Goal: Task Accomplishment & Management: Manage account settings

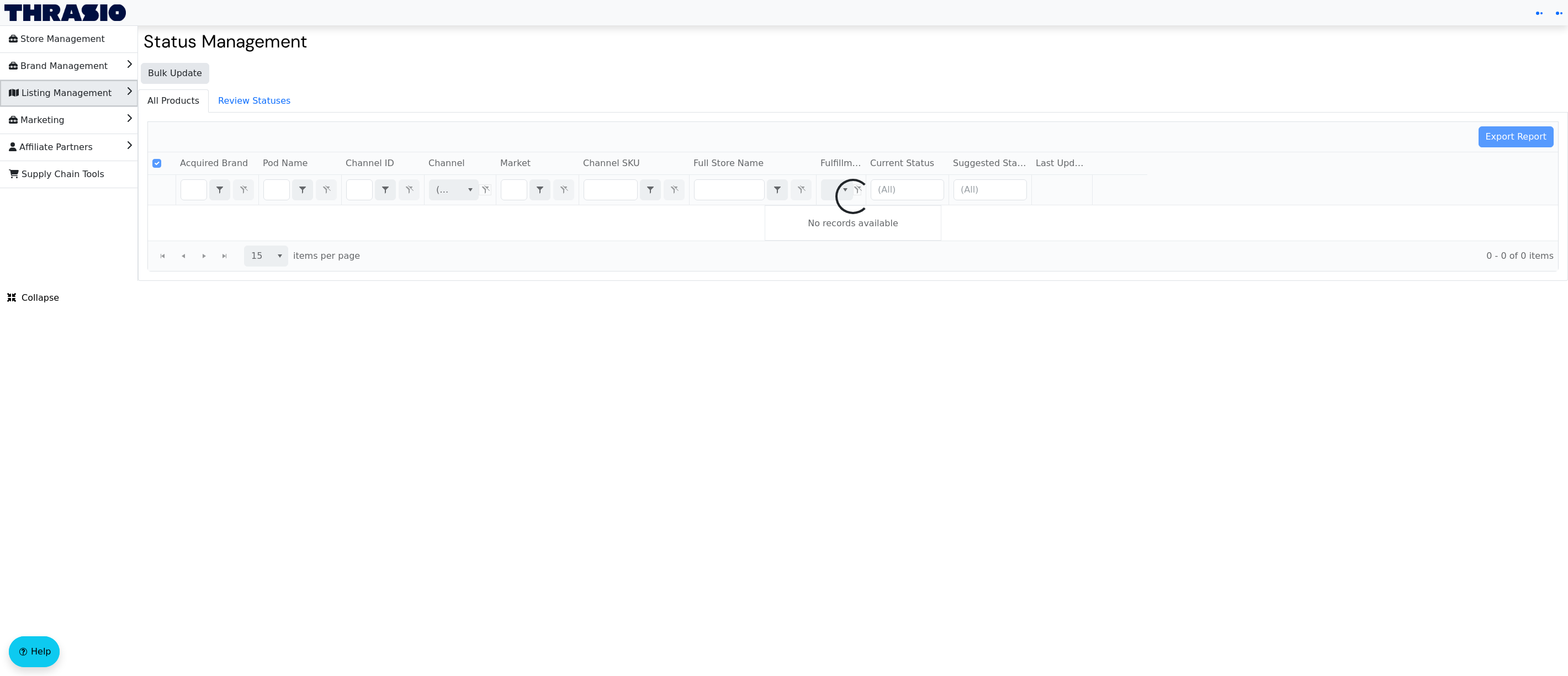
click at [103, 83] on li "Listing Management" at bounding box center [69, 93] width 138 height 27
click at [67, 116] on li "List" at bounding box center [69, 120] width 138 height 27
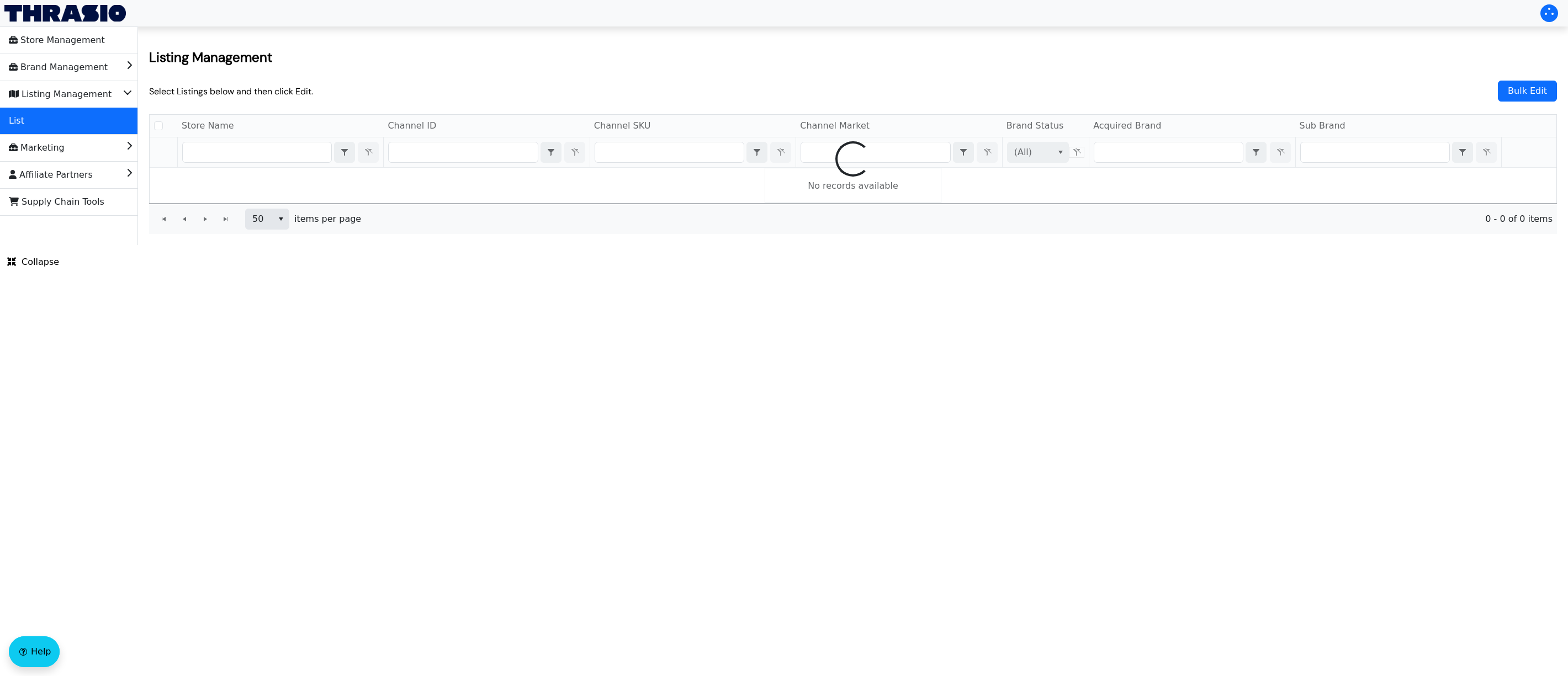
checkbox input "false"
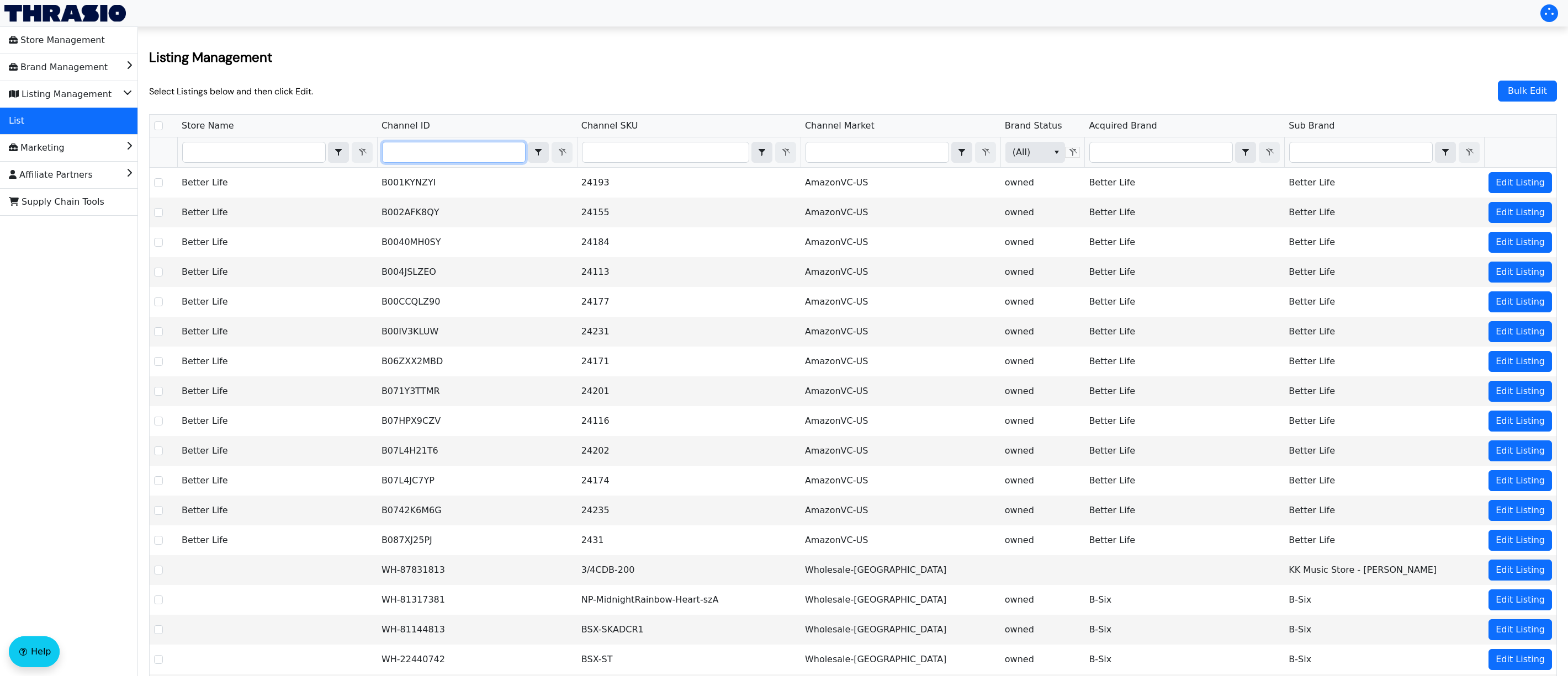
click at [429, 153] on input "Filter" at bounding box center [454, 152] width 142 height 20
type input "B003PWNH4Q"
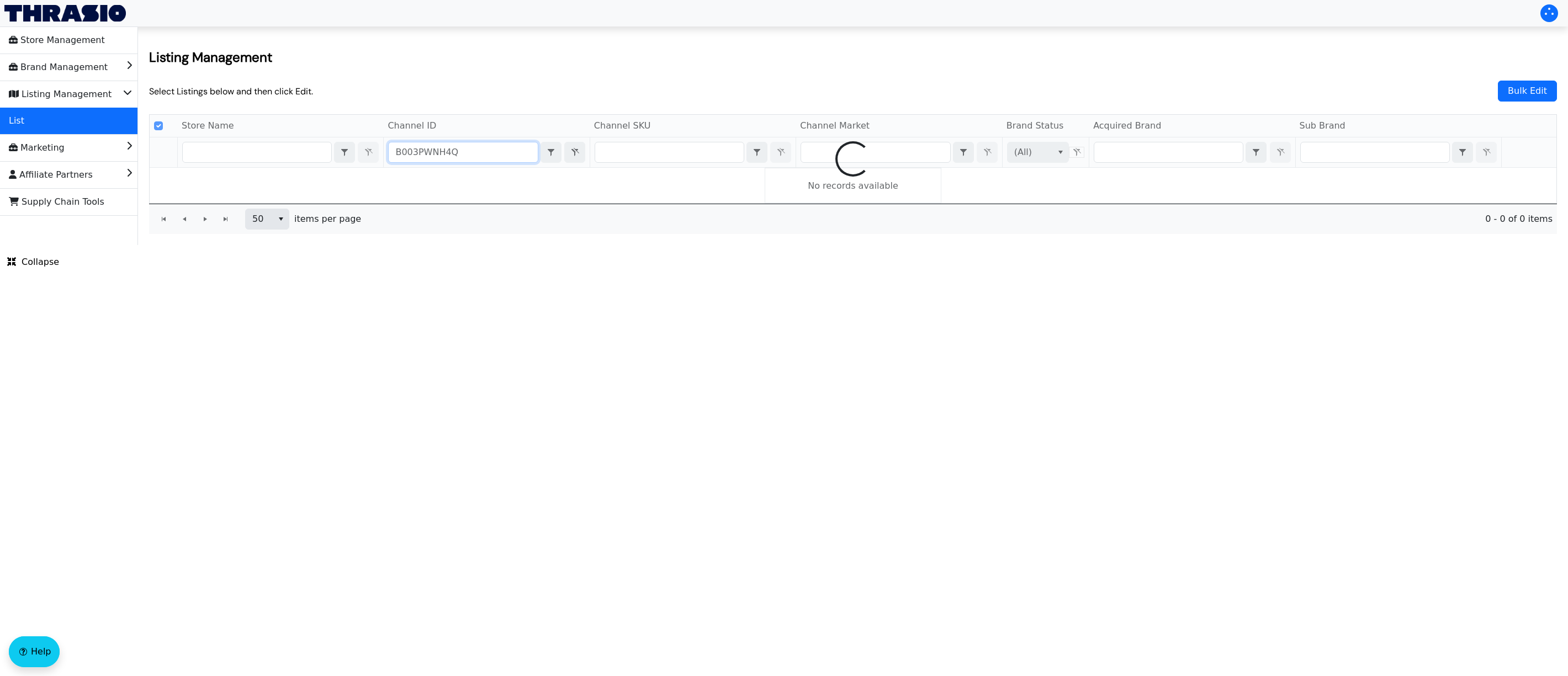
checkbox input "false"
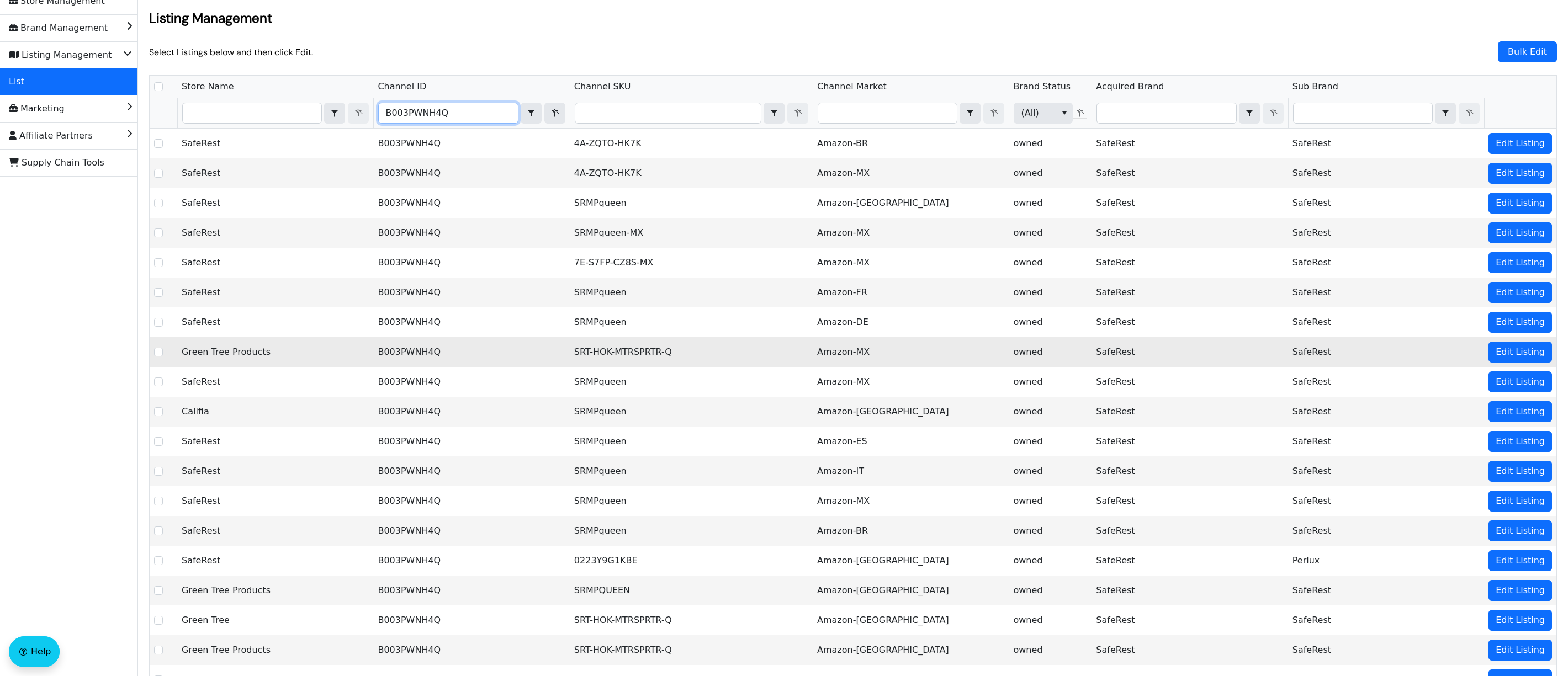
scroll to position [36, 0]
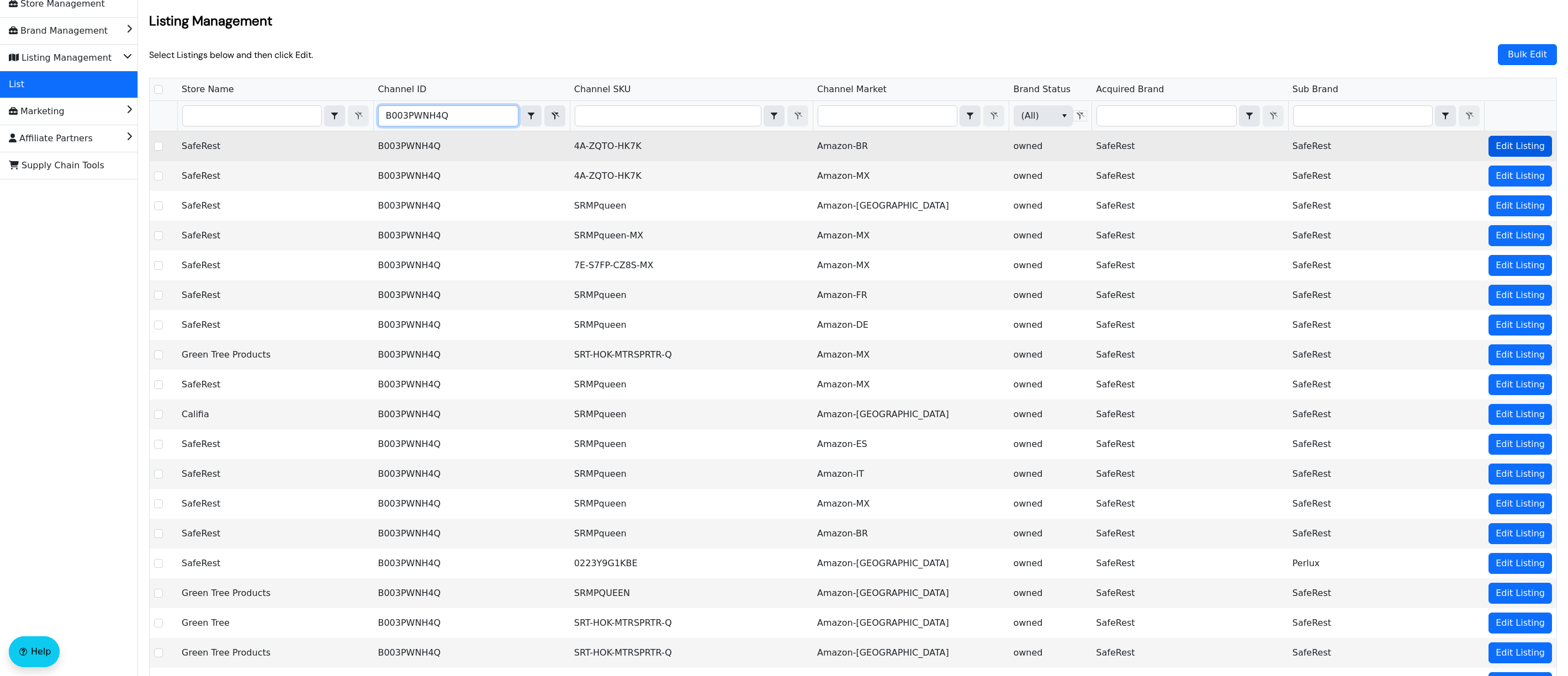
type input "B003PWNH4Q"
click at [1520, 144] on span "Edit Listing" at bounding box center [1521, 146] width 49 height 13
checkbox input "true"
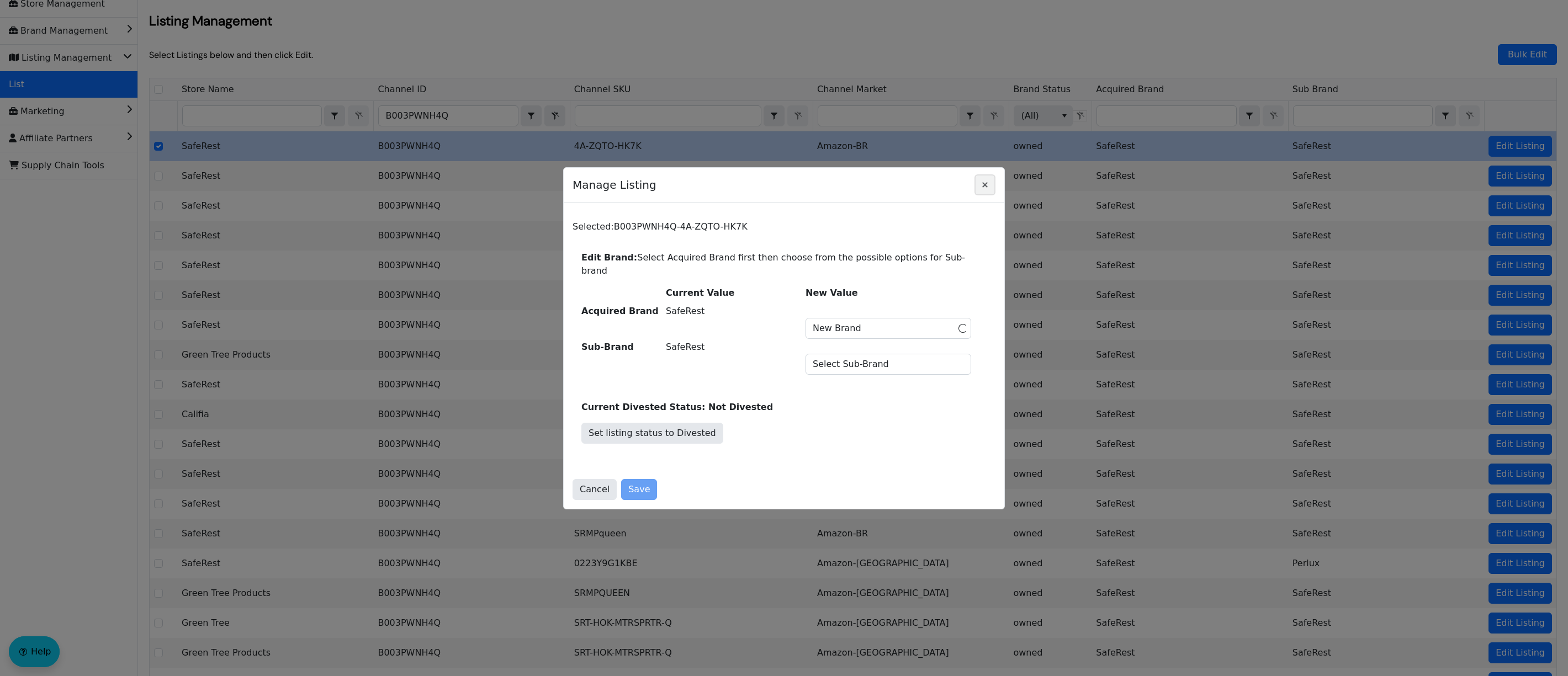
click at [985, 189] on icon "Close" at bounding box center [985, 185] width 13 height 9
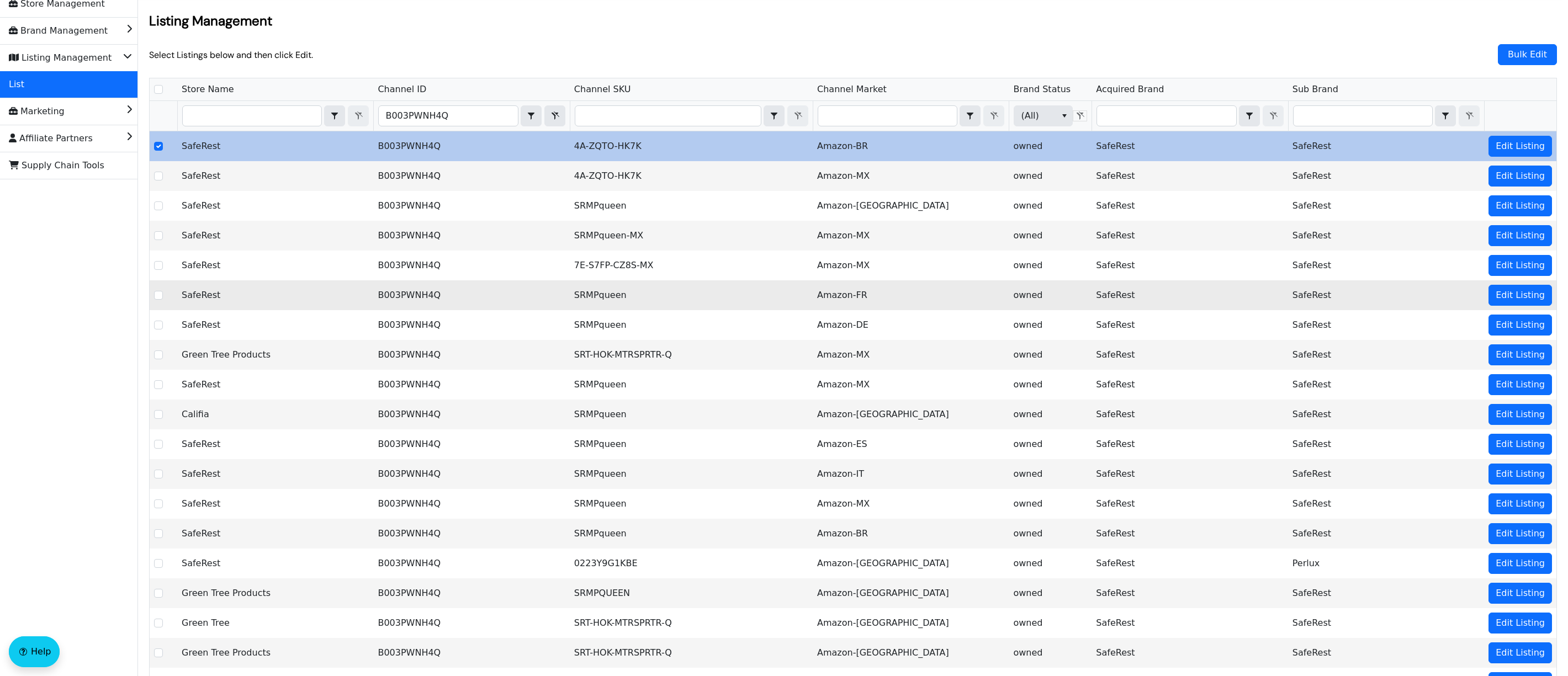
scroll to position [0, 0]
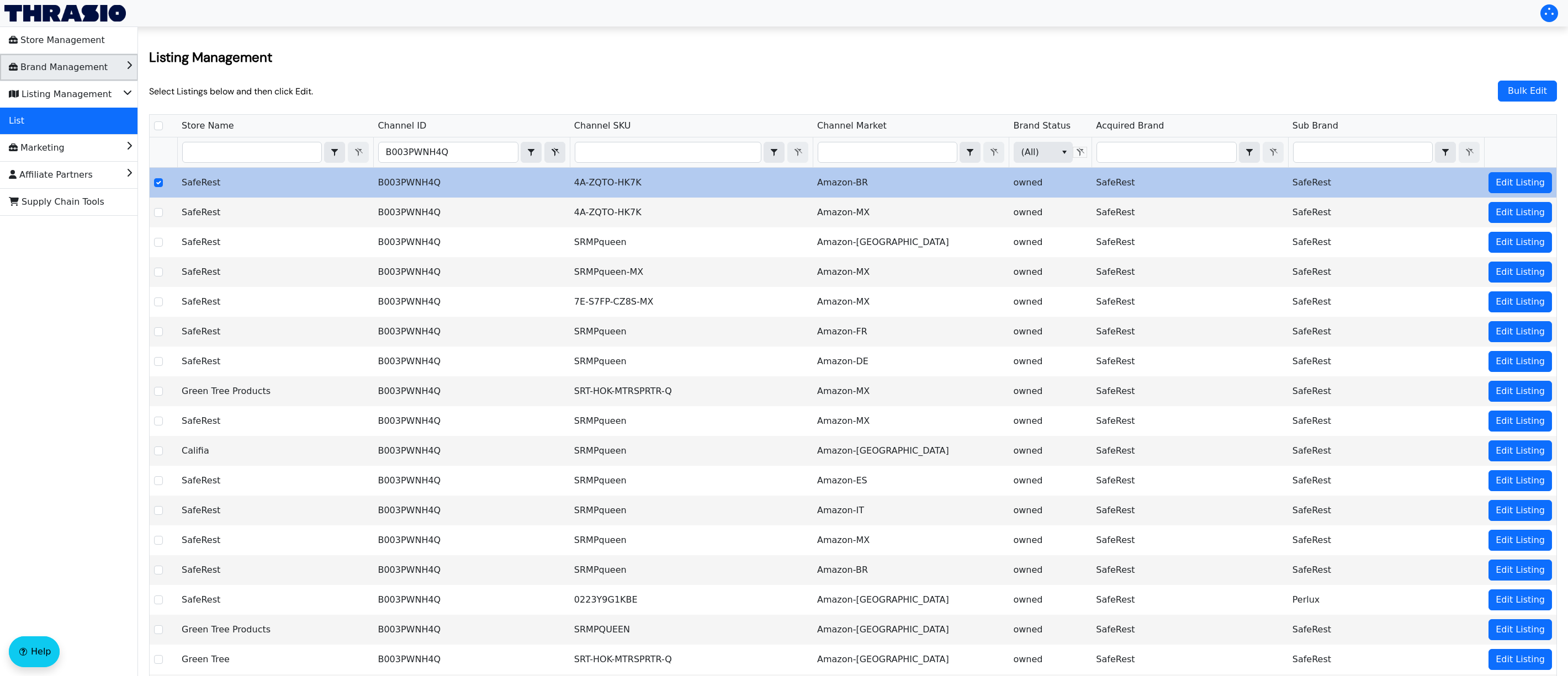
click at [79, 74] on span "Brand Management" at bounding box center [58, 67] width 99 height 18
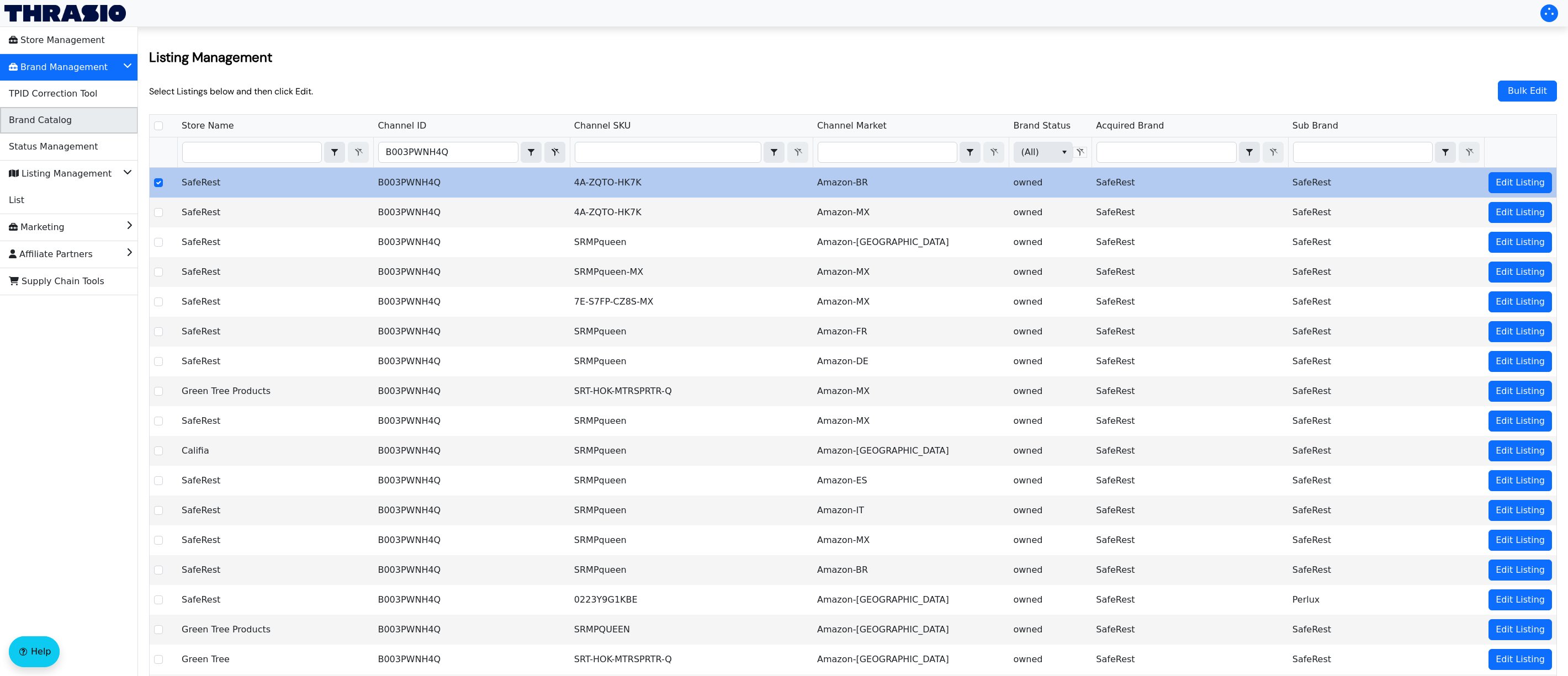
click at [73, 123] on li "Brand Catalog" at bounding box center [69, 120] width 138 height 27
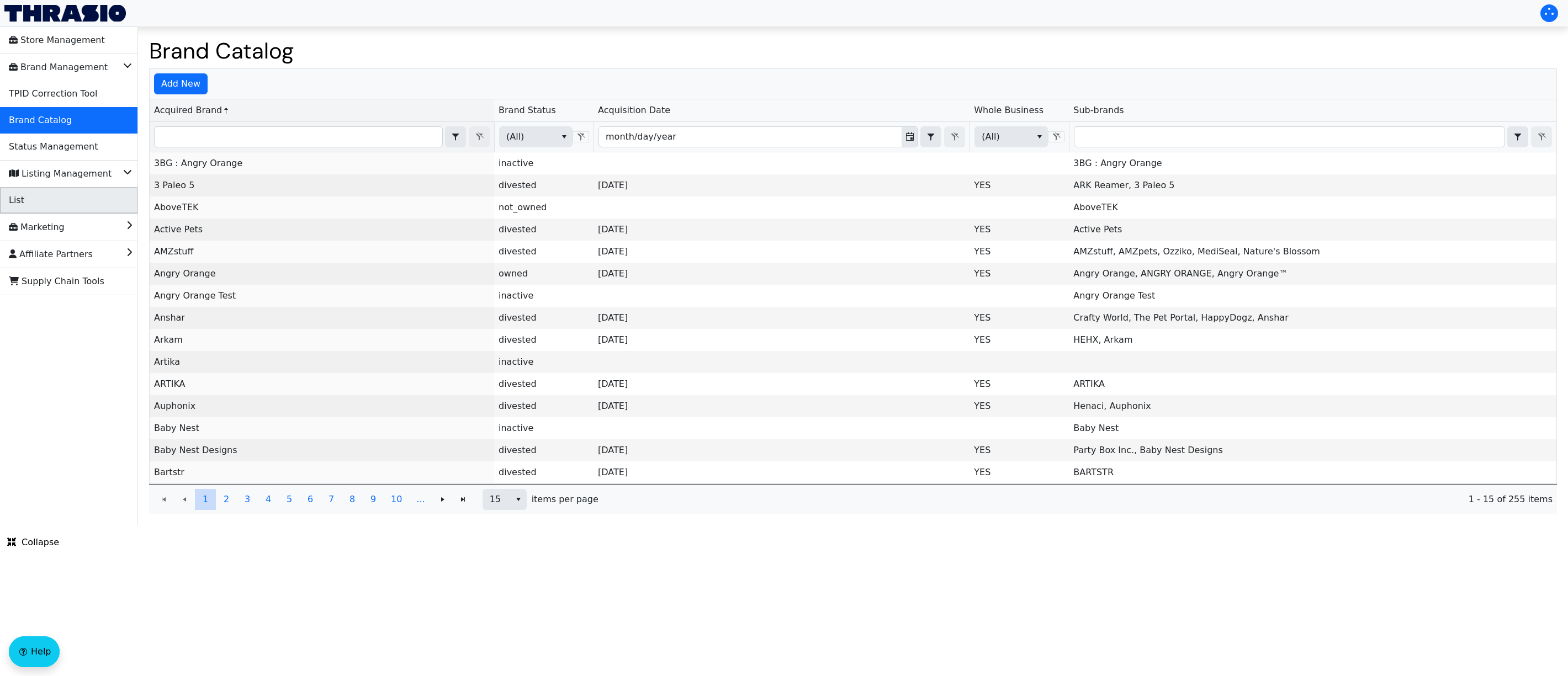
click at [85, 205] on li "List" at bounding box center [69, 200] width 138 height 27
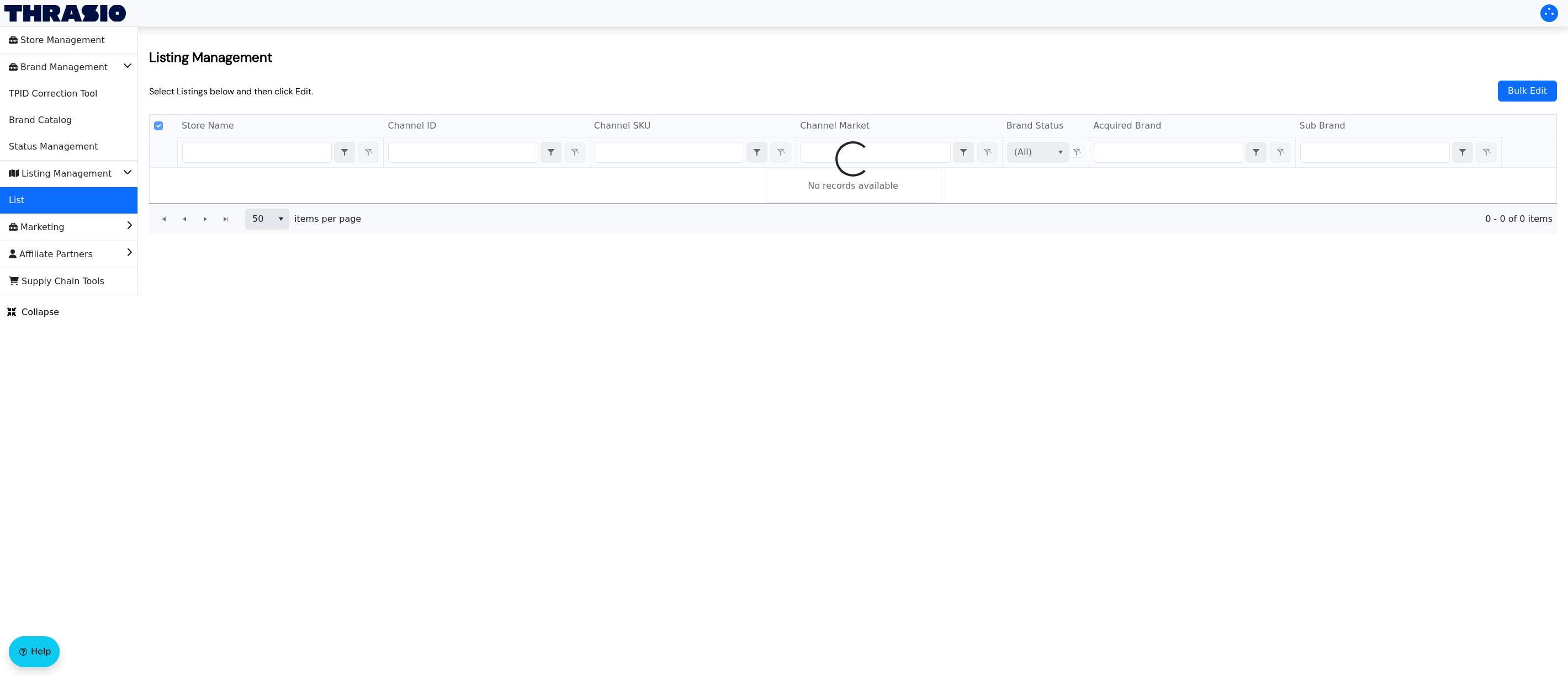
click at [434, 154] on div at bounding box center [853, 159] width 1407 height 88
checkbox input "false"
click at [434, 156] on input "Filter" at bounding box center [463, 152] width 148 height 20
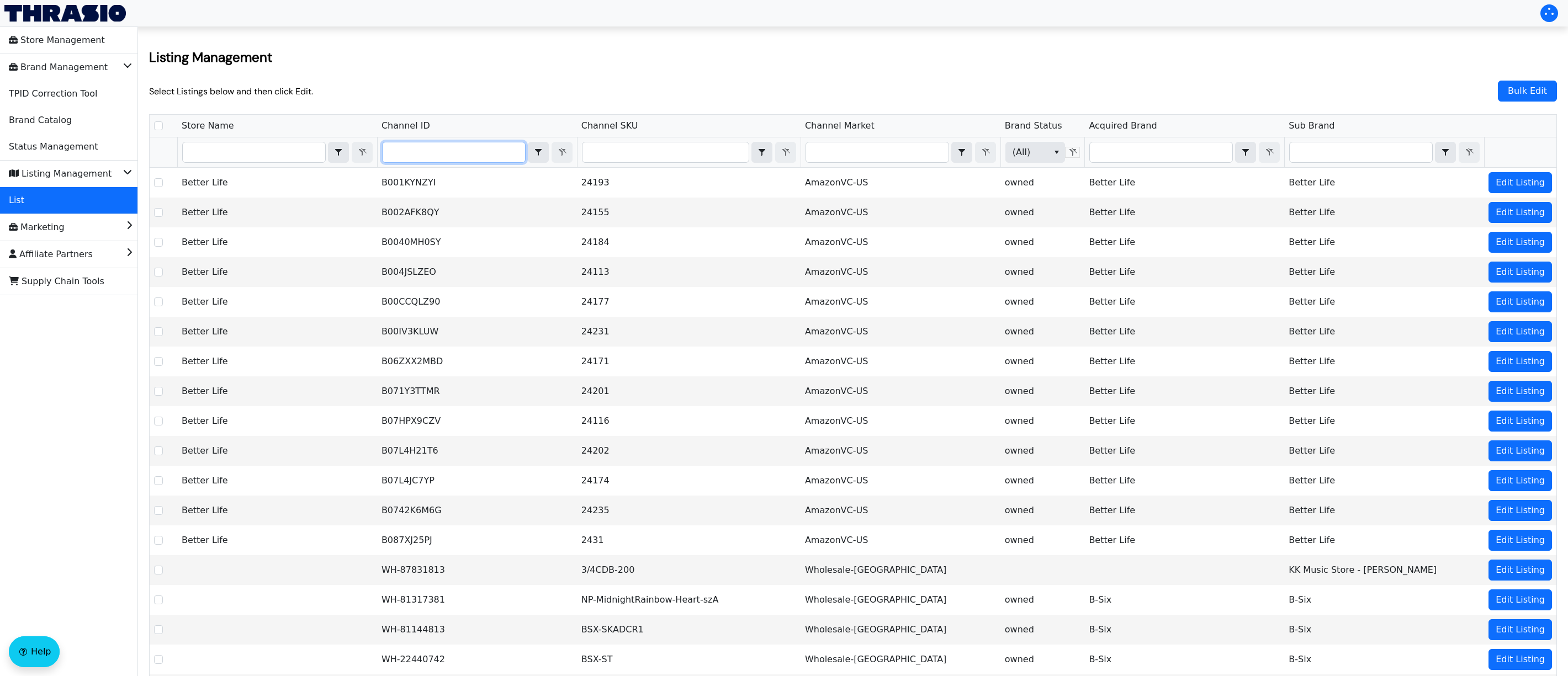
type input "B003PWNH4Q"
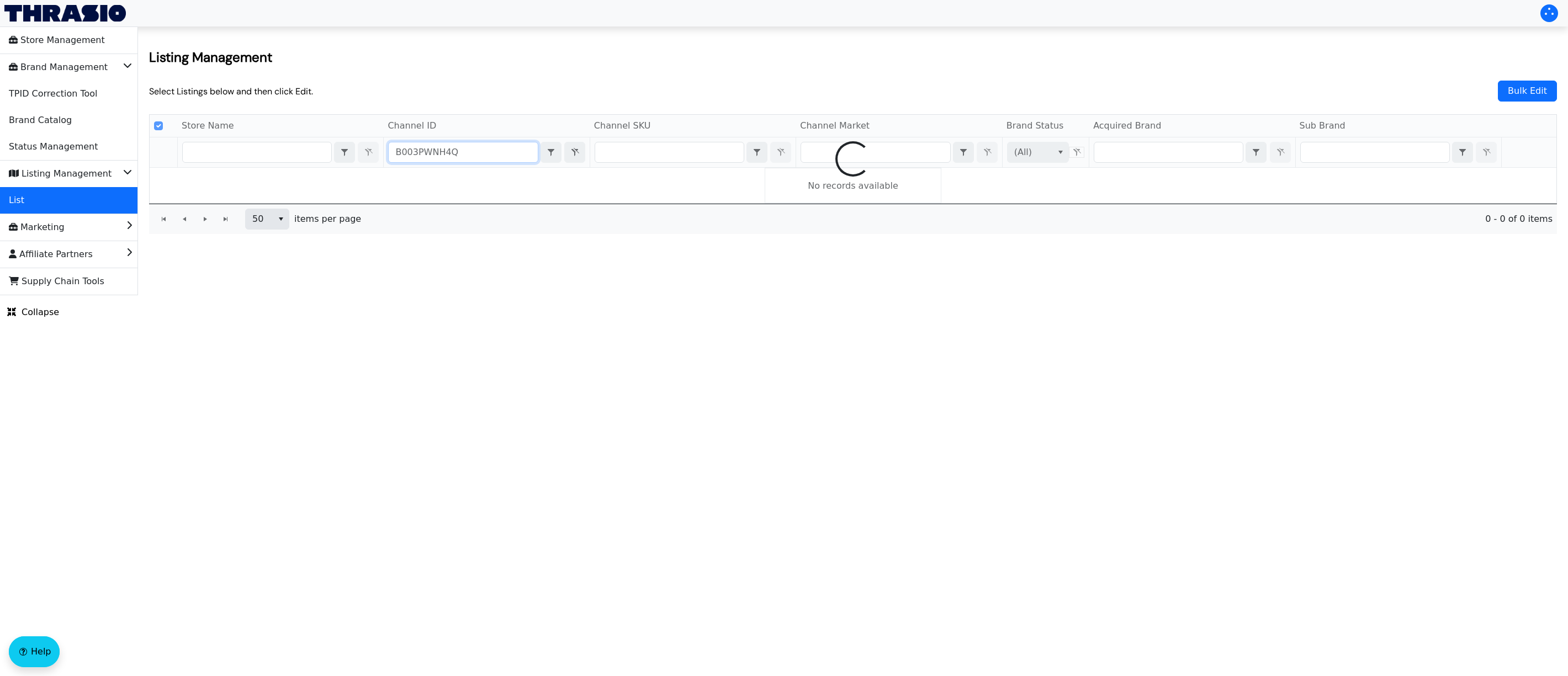
checkbox input "false"
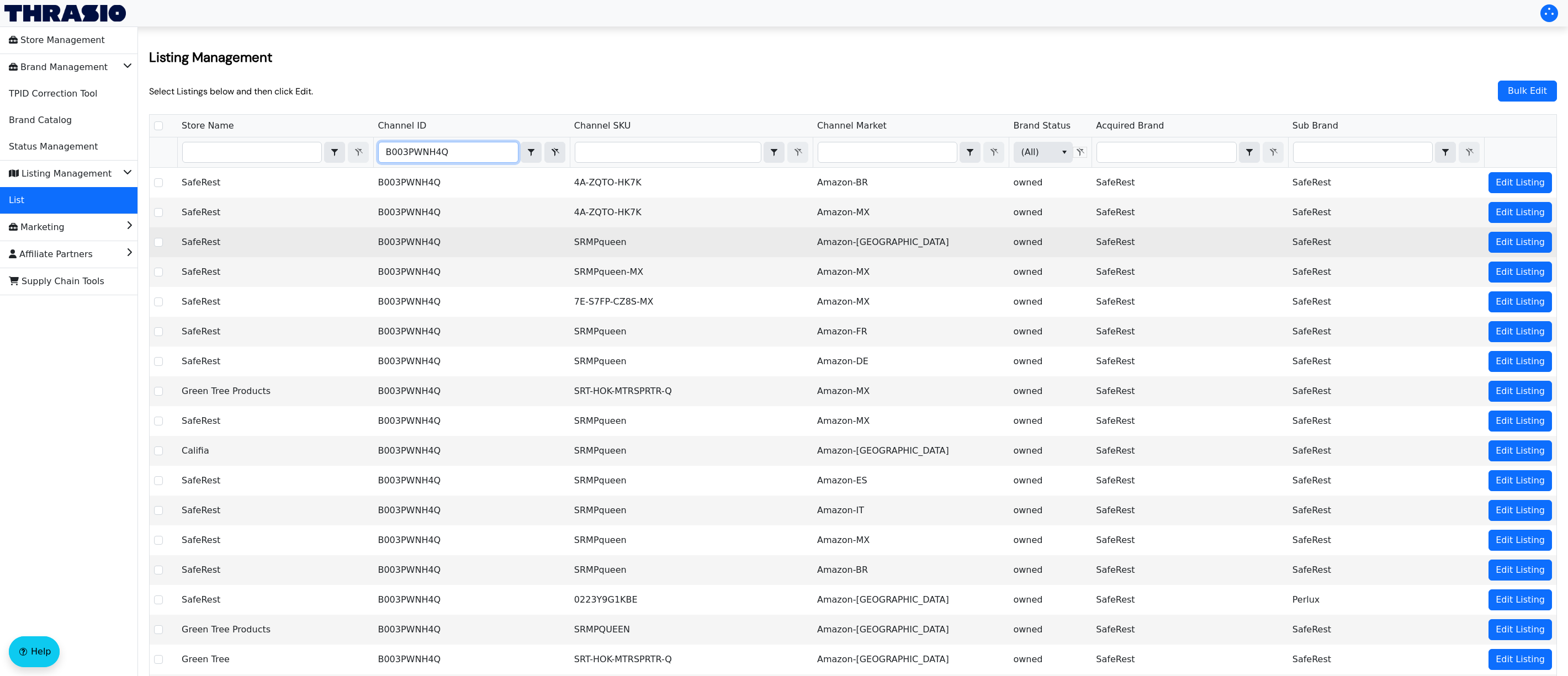
type input "B003PWNH4Q"
click at [155, 244] on input "Select Row" at bounding box center [159, 242] width 9 height 9
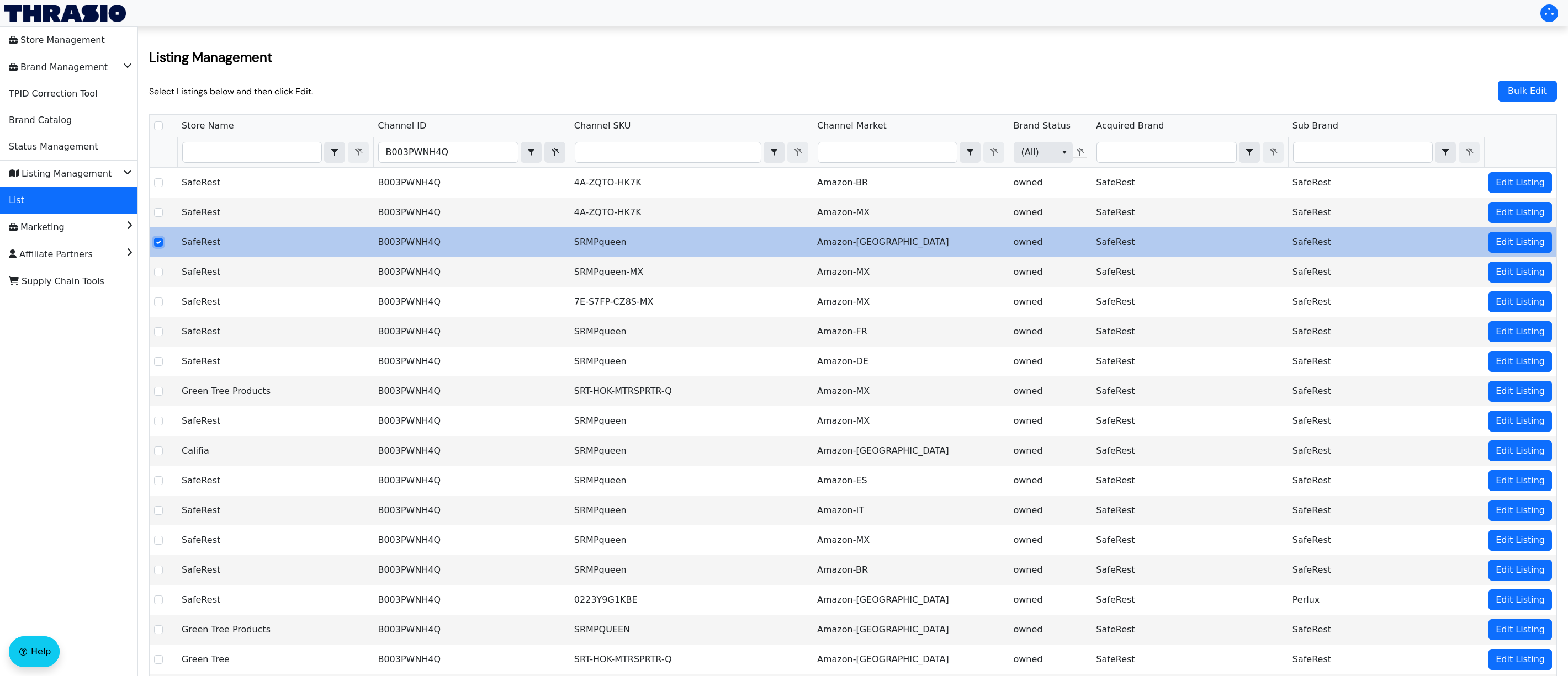
click at [157, 243] on input "Select Row" at bounding box center [159, 242] width 9 height 9
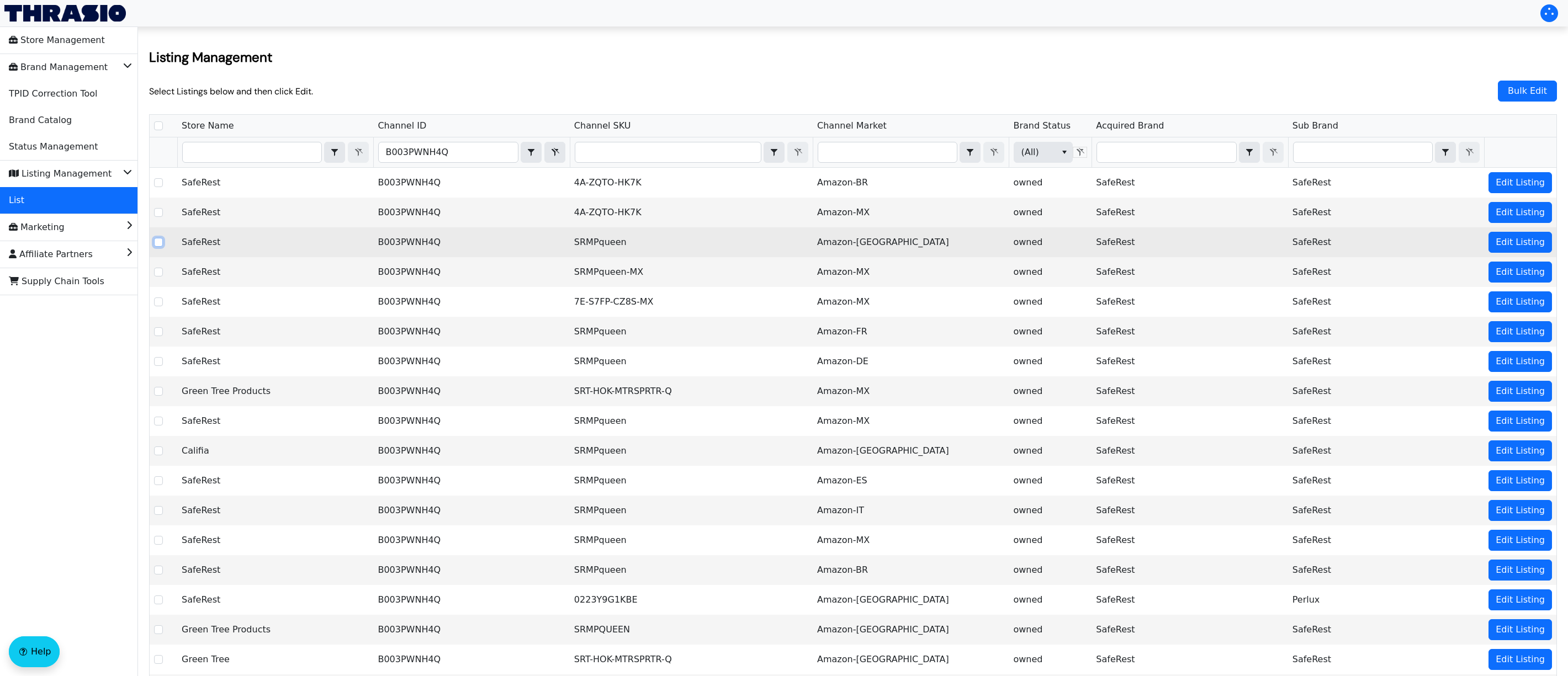
click at [156, 241] on input "Select Row" at bounding box center [159, 242] width 9 height 9
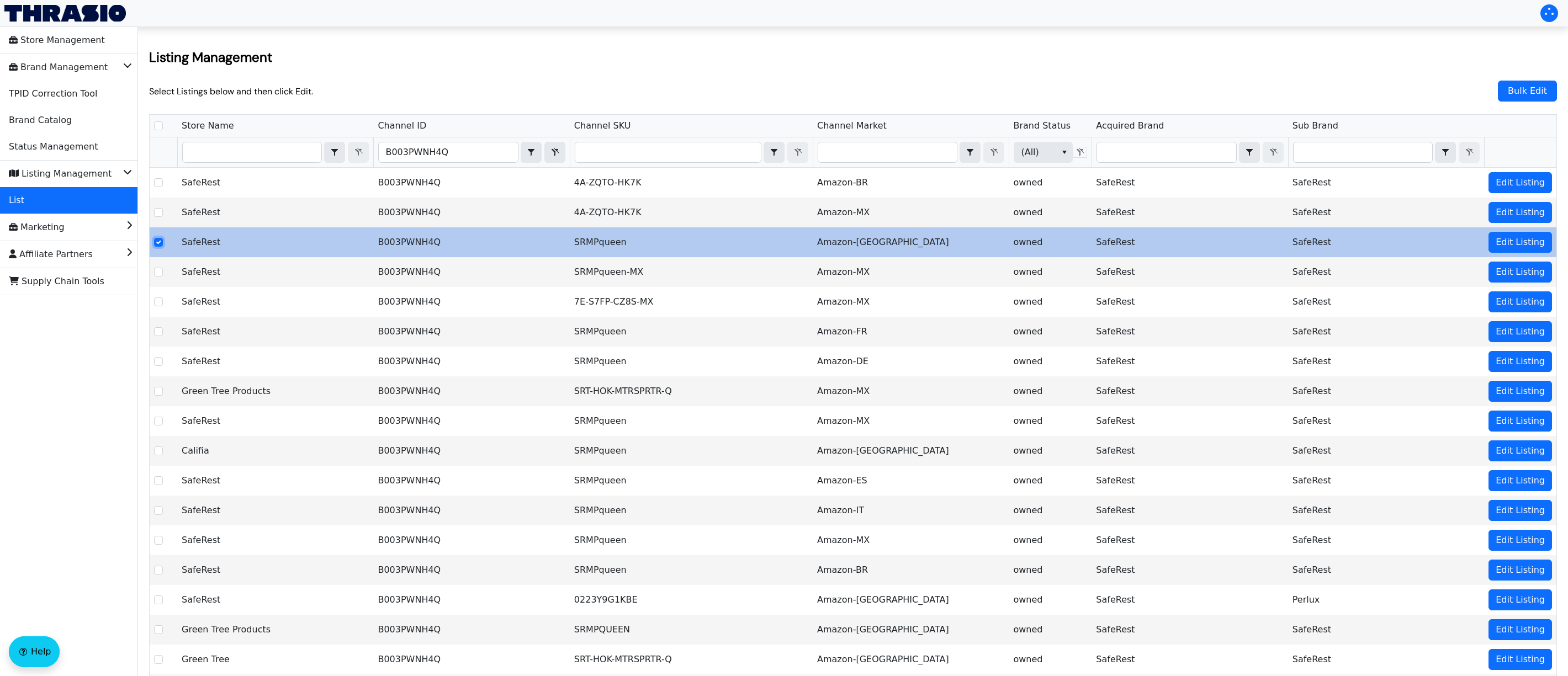
click at [159, 244] on input "Select Row" at bounding box center [159, 242] width 9 height 9
checkbox input "false"
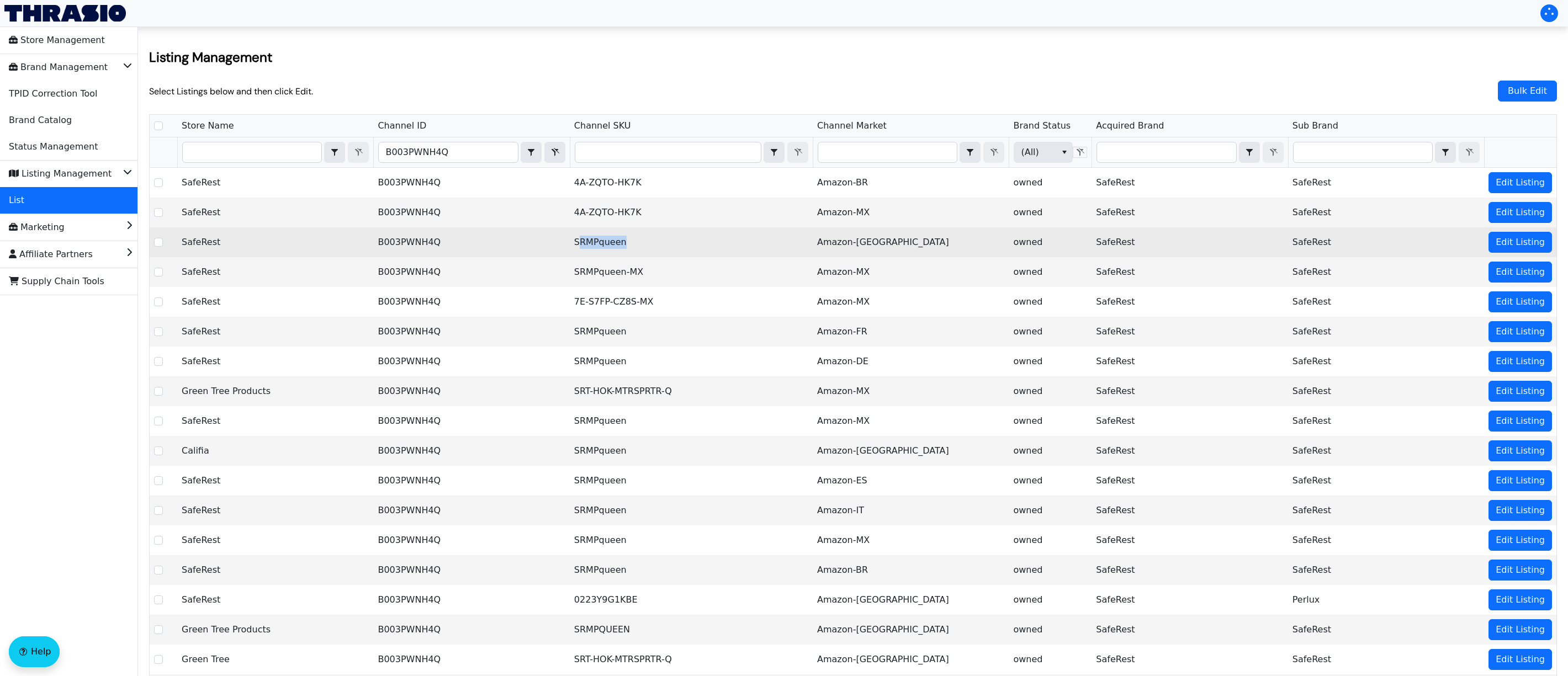
drag, startPoint x: 644, startPoint y: 246, endPoint x: 596, endPoint y: 236, distance: 49.0
click at [596, 236] on td "SRMPqueen" at bounding box center [692, 242] width 243 height 30
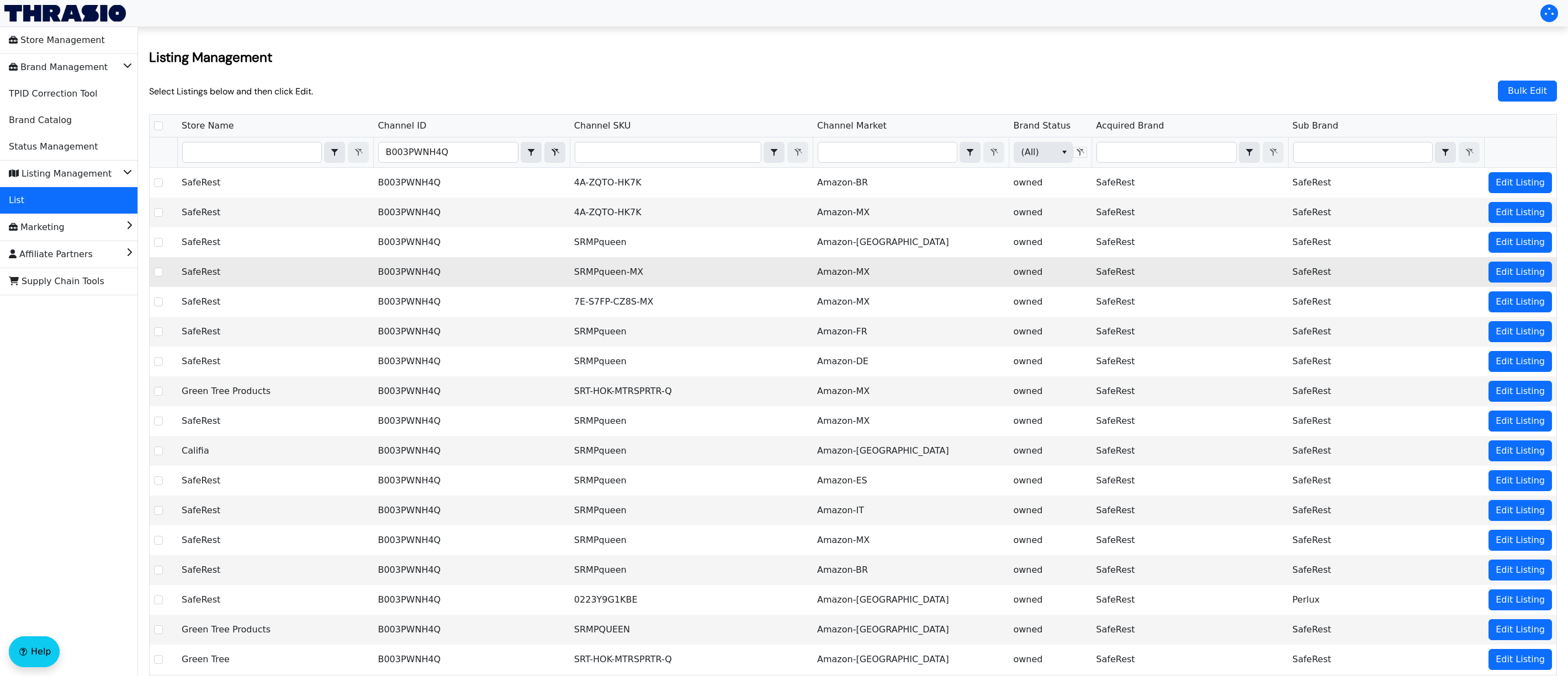
click at [564, 270] on td "B003PWNH4Q" at bounding box center [471, 272] width 196 height 30
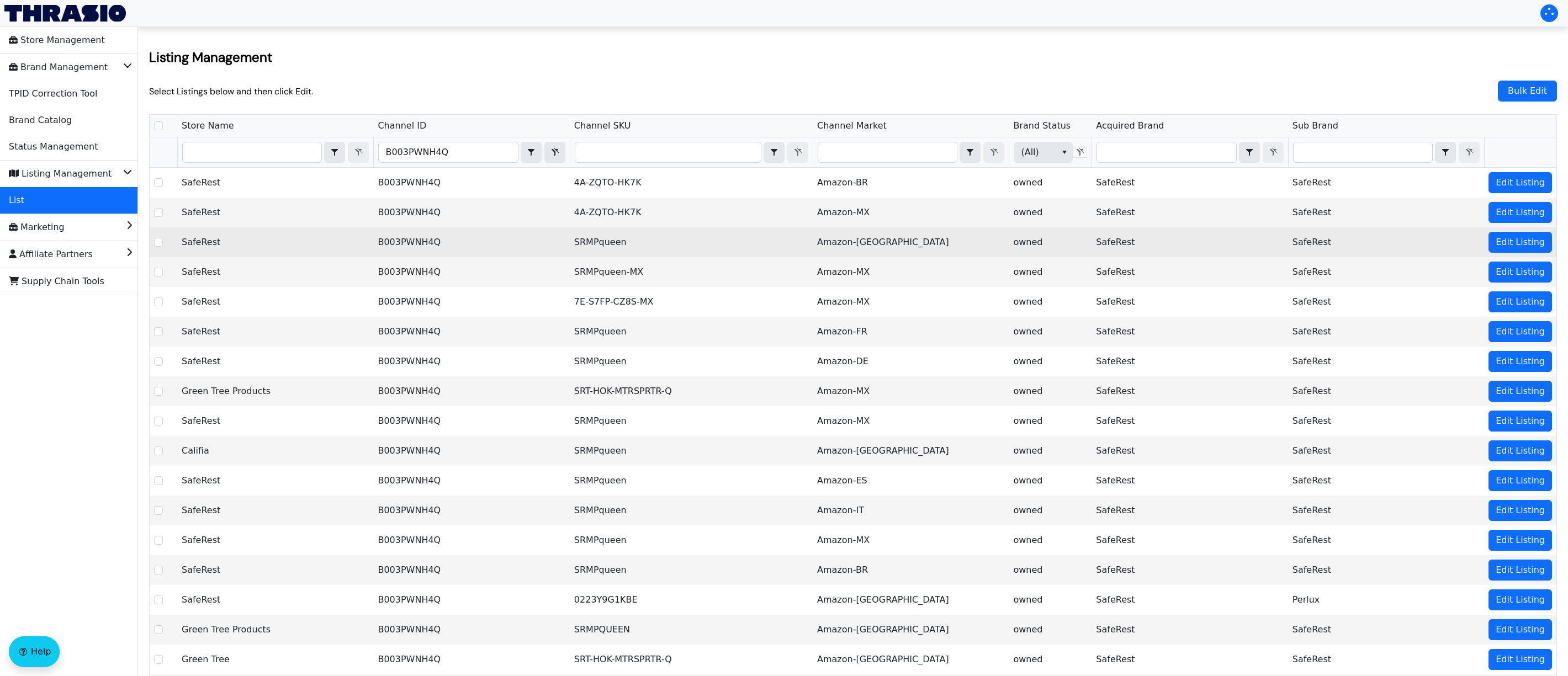
click at [644, 245] on td "SRMPqueen" at bounding box center [692, 242] width 243 height 30
drag, startPoint x: 632, startPoint y: 246, endPoint x: 583, endPoint y: 238, distance: 49.6
click at [583, 238] on td "SRMPqueen" at bounding box center [692, 242] width 243 height 30
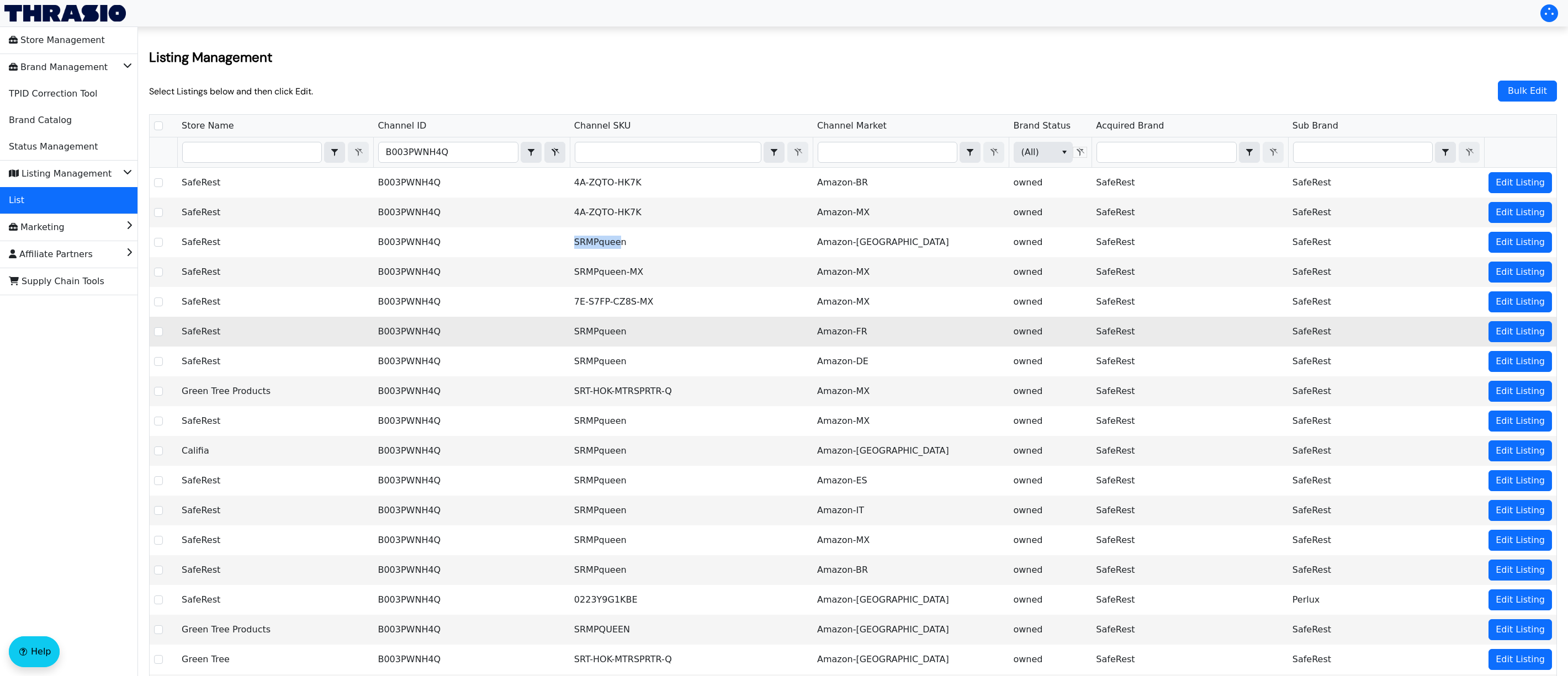
copy td "SRMPquee"
click at [587, 321] on td "SRMPqueen" at bounding box center [692, 331] width 243 height 30
